Goal: Task Accomplishment & Management: Use online tool/utility

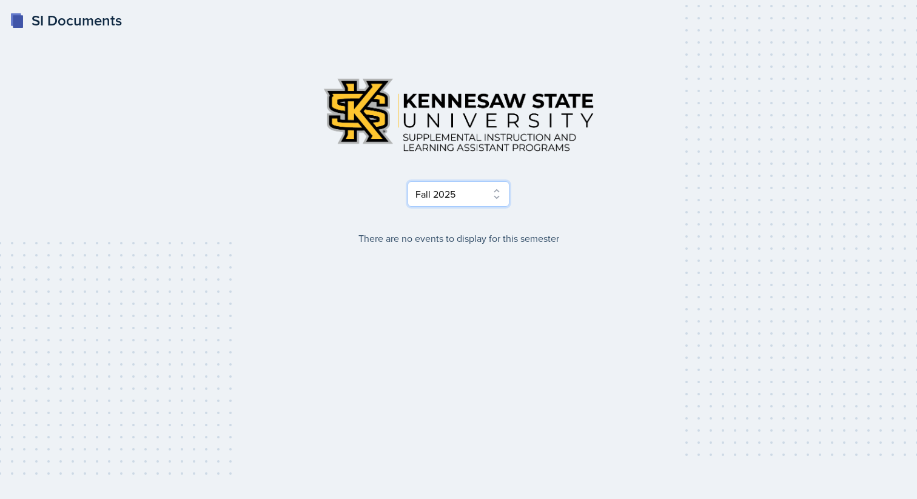
click at [491, 193] on select "Select Semester Fall 2025 Summer 2025 Spring 2025 Fall 2024 Summer 2024 Spring …" at bounding box center [458, 193] width 102 height 25
select select "515a866e-7596-43ee-a538-4da7a47c8e37"
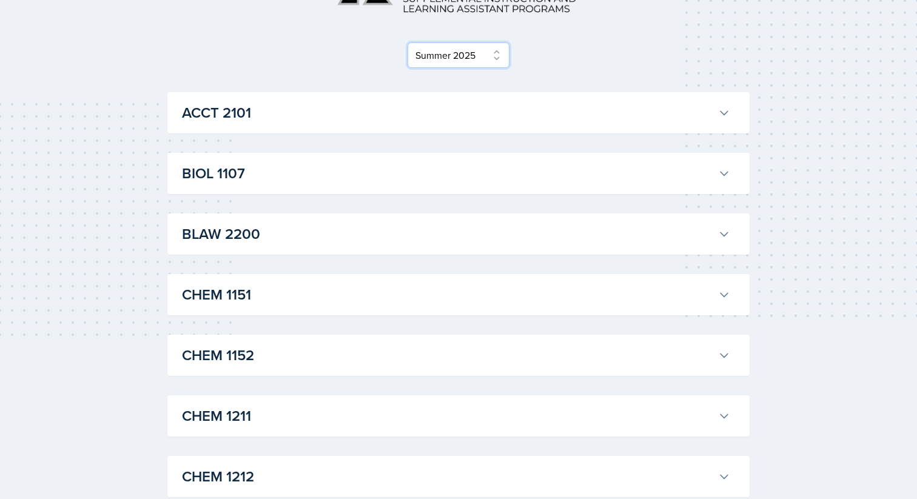
scroll to position [145, 0]
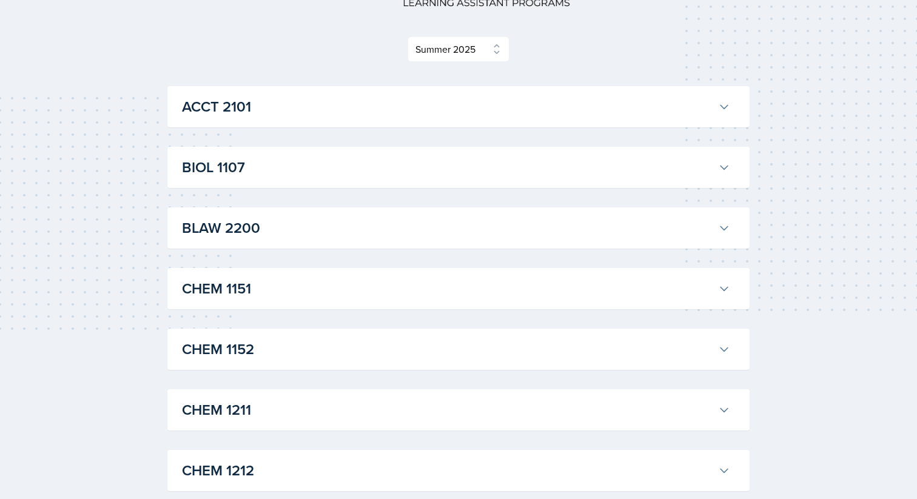
click at [725, 107] on icon at bounding box center [724, 107] width 12 height 12
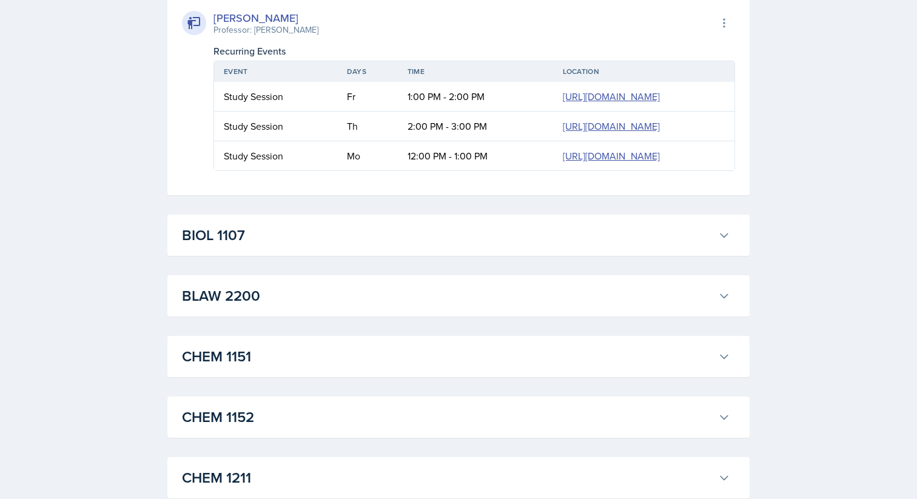
scroll to position [578, 0]
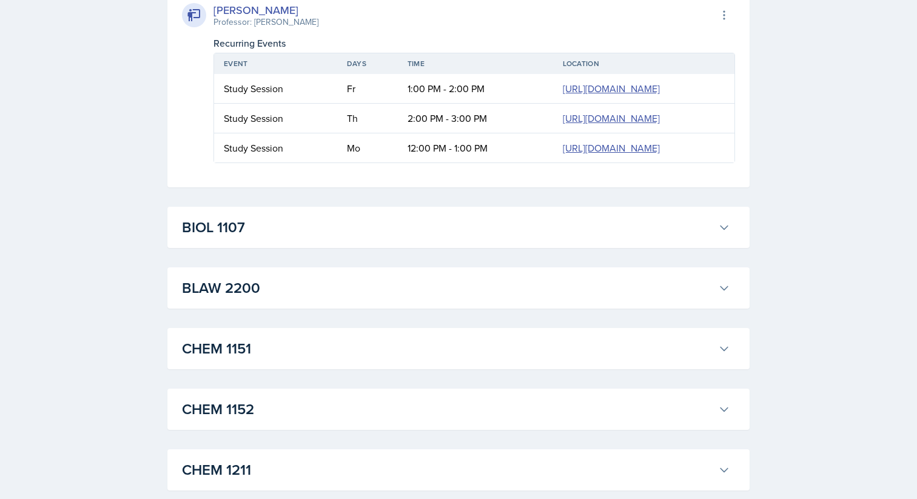
click at [515, 230] on h3 "BIOL 1107" at bounding box center [447, 227] width 531 height 22
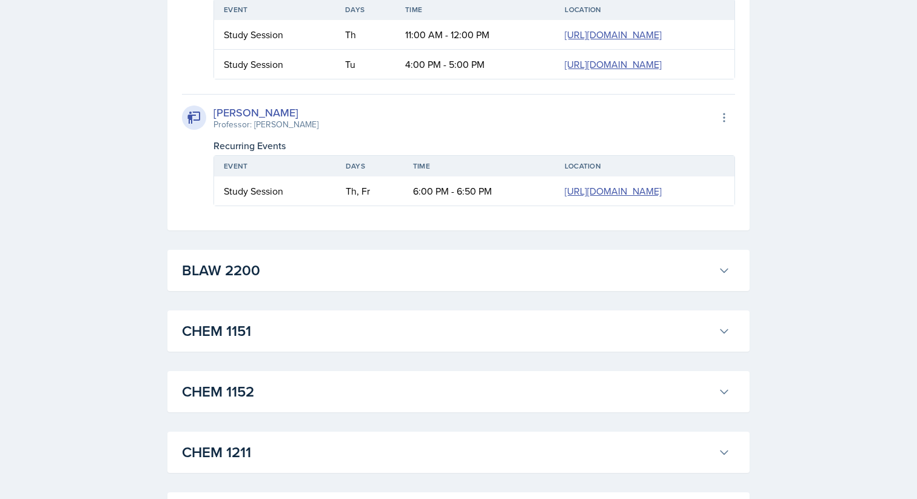
scroll to position [1158, 0]
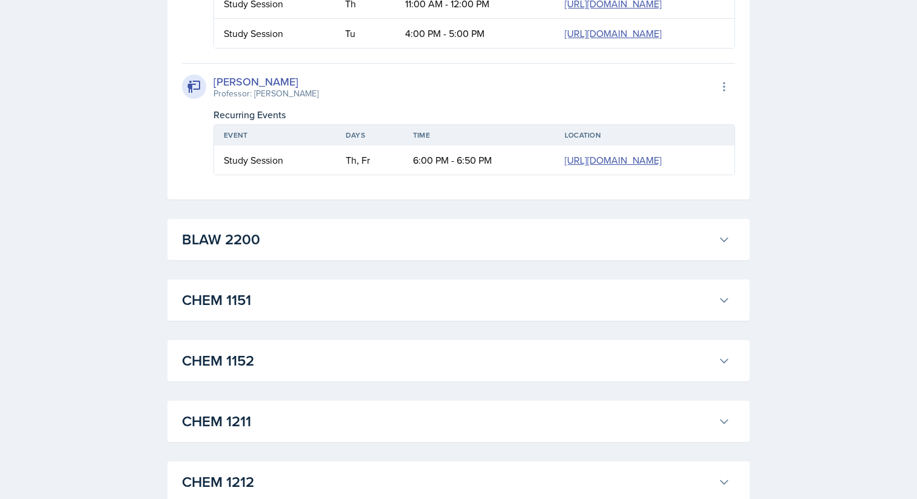
click at [502, 234] on h3 "BLAW 2200" at bounding box center [447, 240] width 531 height 22
